Goal: Information Seeking & Learning: Learn about a topic

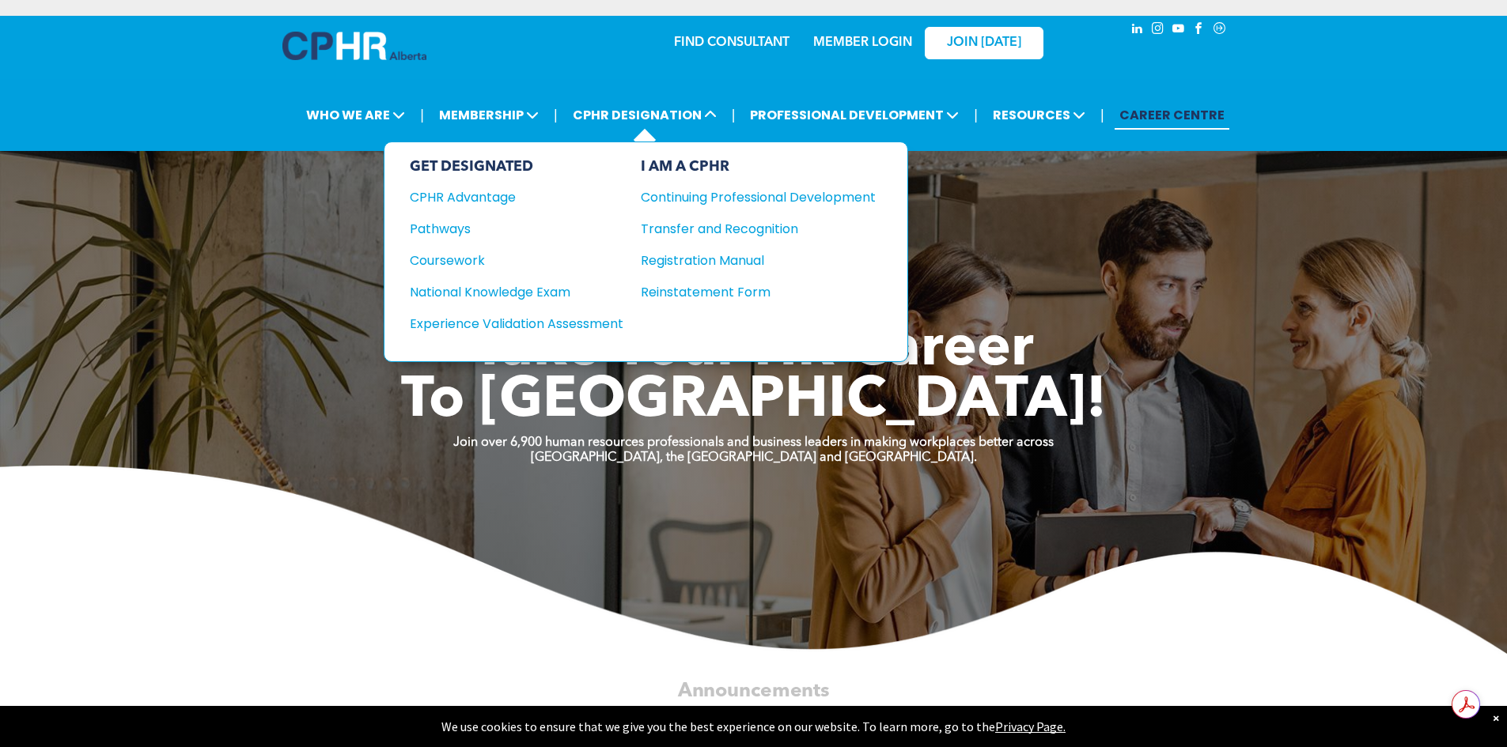
click at [448, 168] on div "GET DESIGNATED" at bounding box center [517, 166] width 214 height 17
click at [452, 193] on div "CPHR Advantage" at bounding box center [506, 197] width 192 height 20
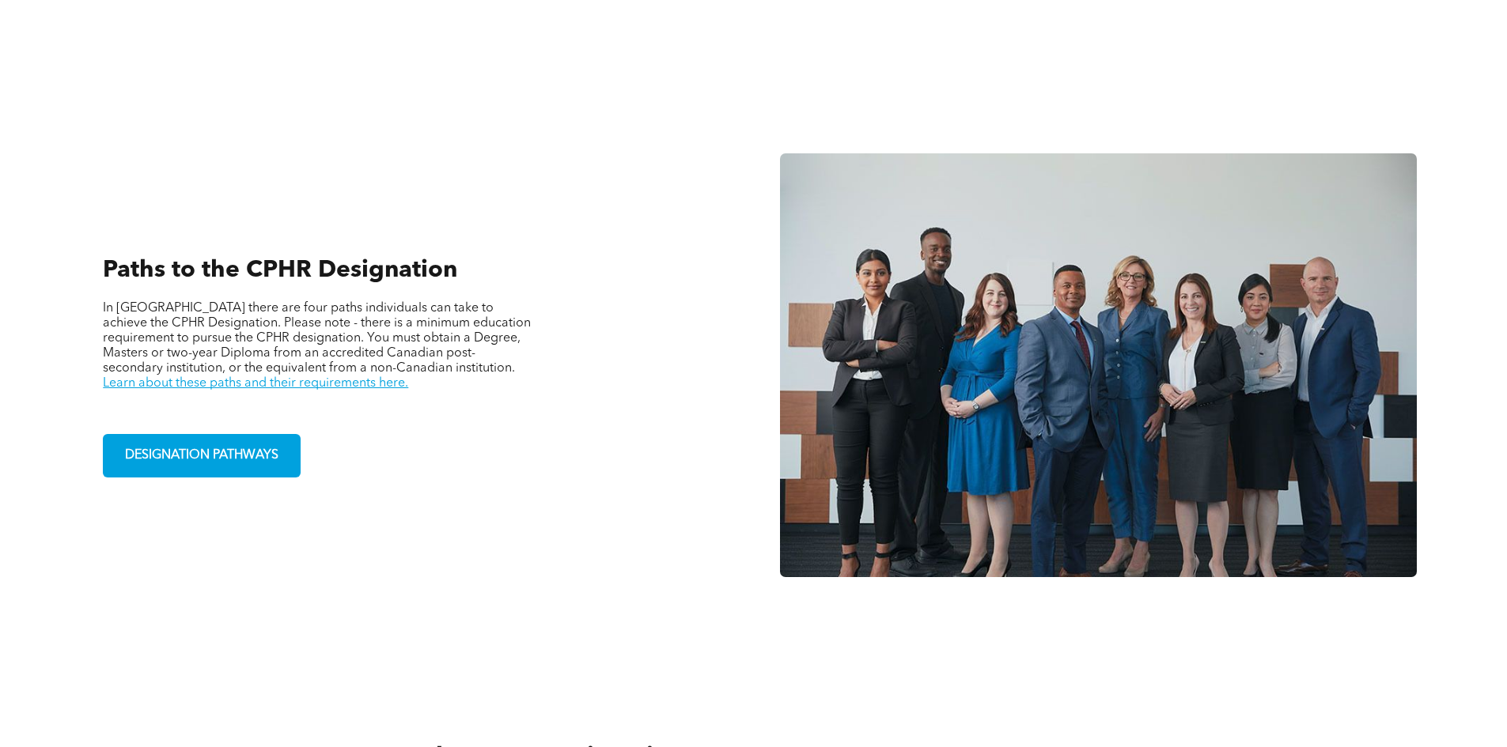
scroll to position [1107, 0]
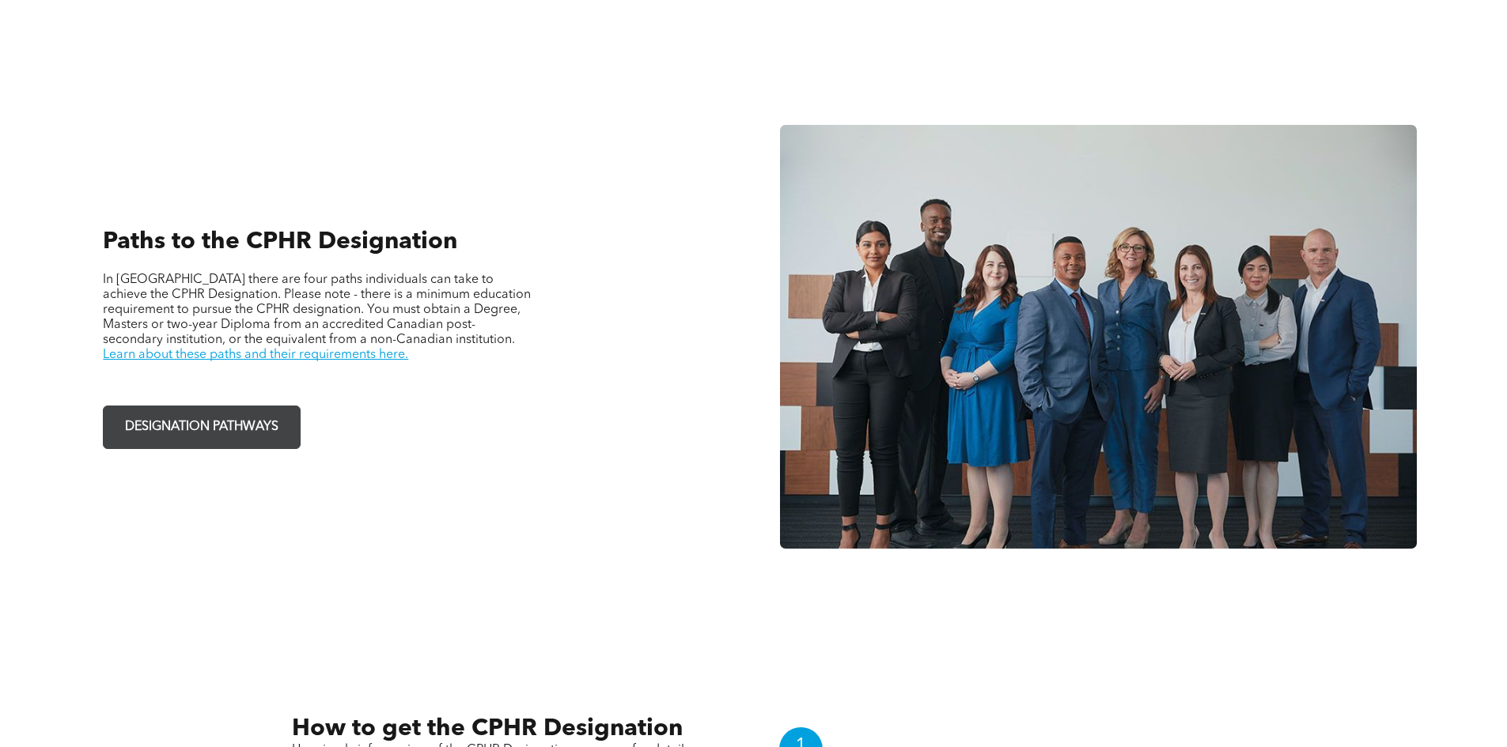
click at [172, 434] on span "DESIGNATION PATHWAYS" at bounding box center [201, 427] width 165 height 31
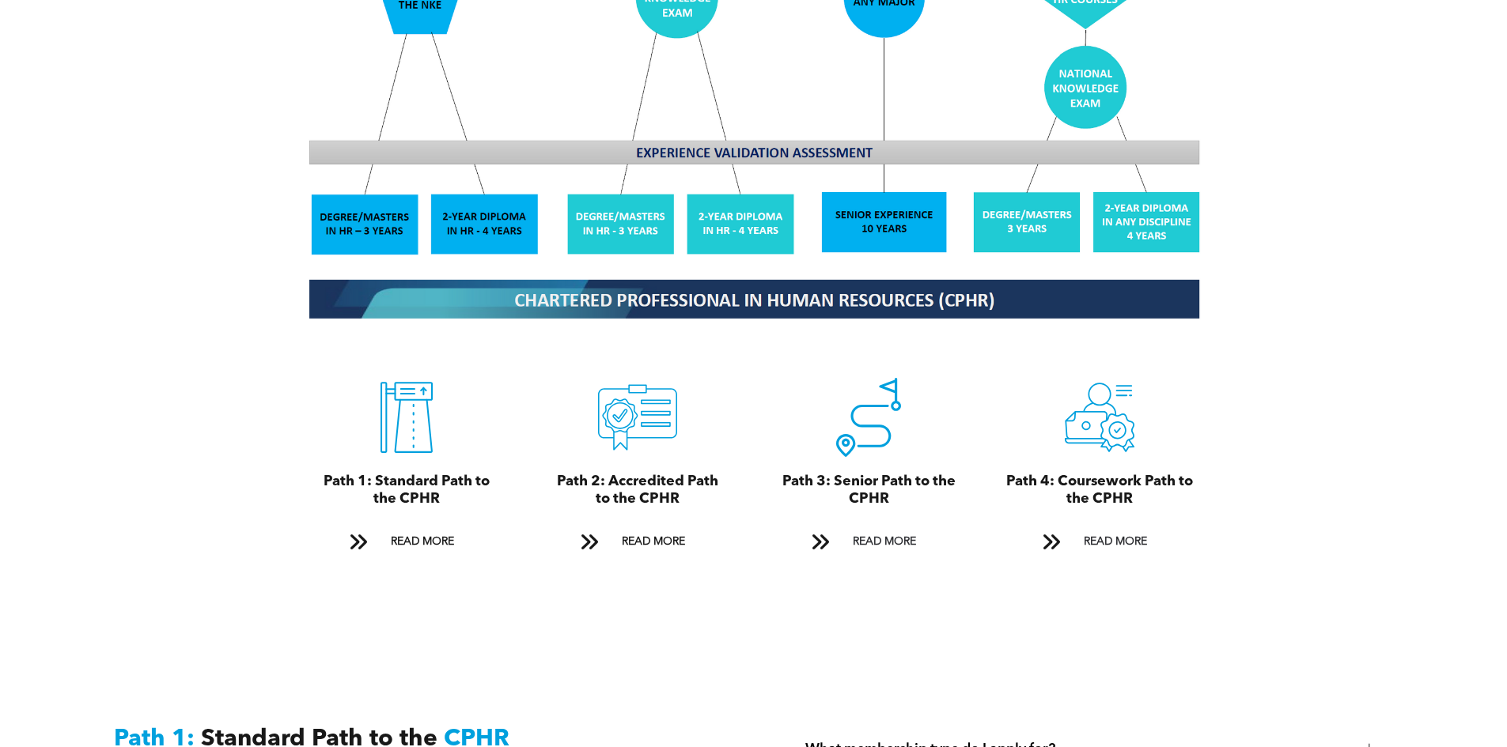
scroll to position [1582, 0]
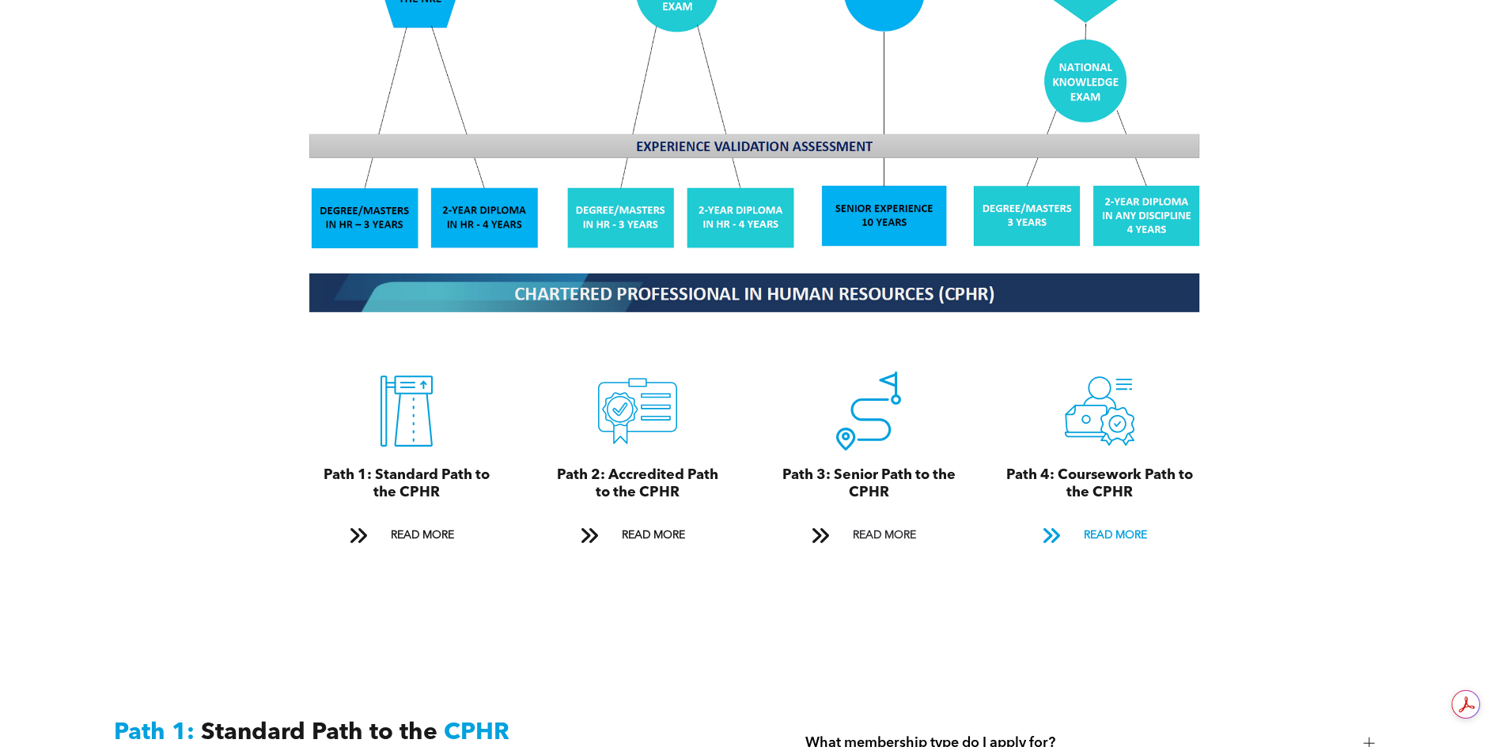
click at [1105, 521] on span "READ MORE" at bounding box center [1115, 535] width 74 height 29
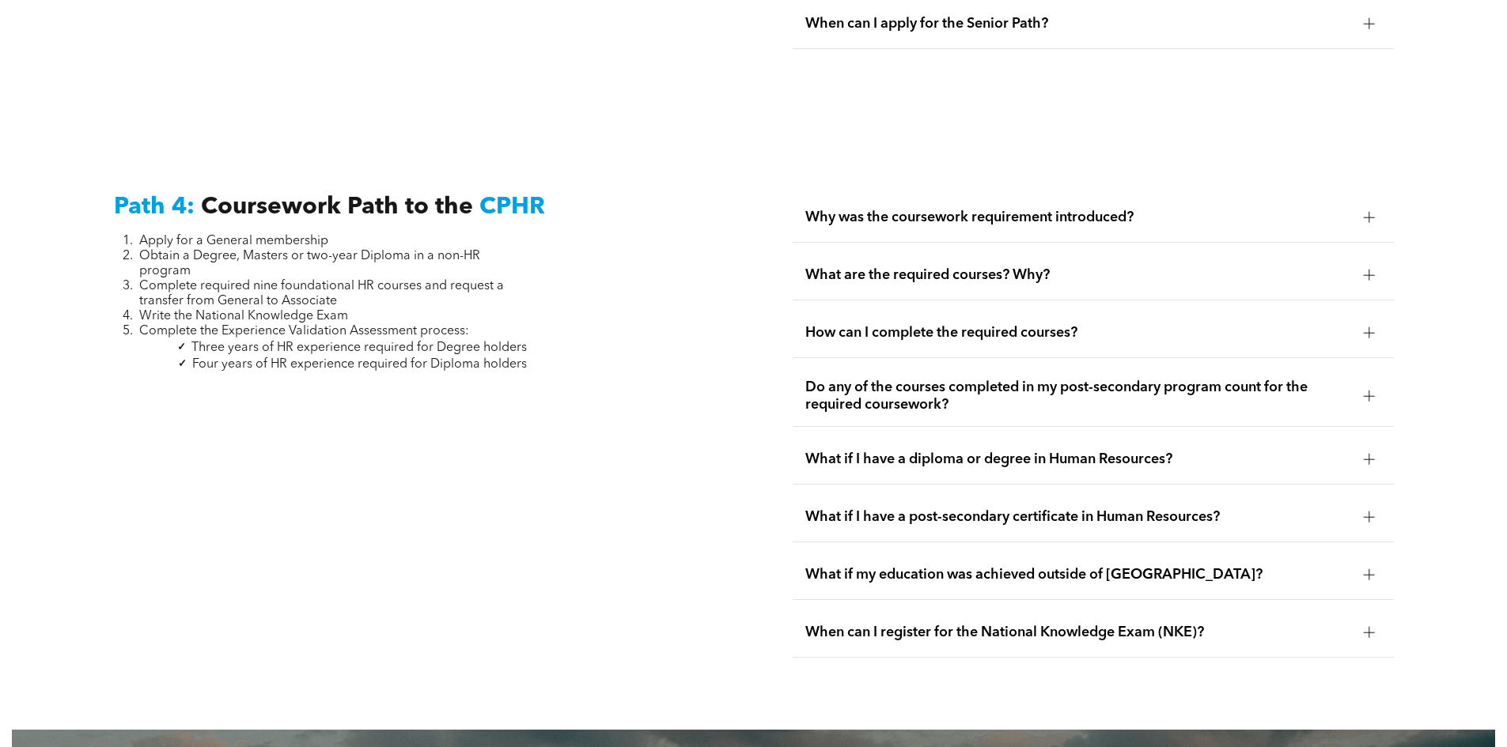
scroll to position [4459, 0]
